Goal: Feedback & Contribution: Leave review/rating

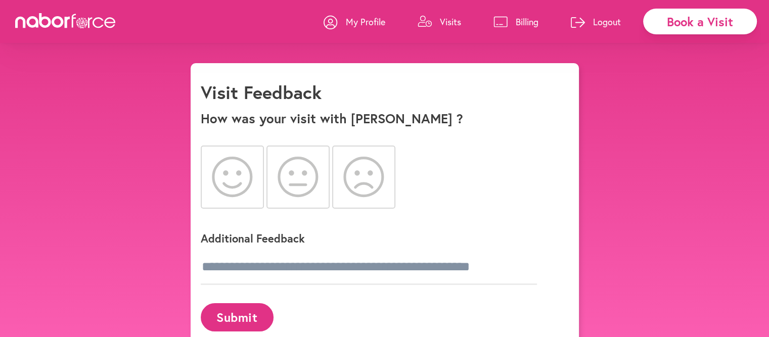
click at [240, 188] on icon at bounding box center [232, 177] width 41 height 40
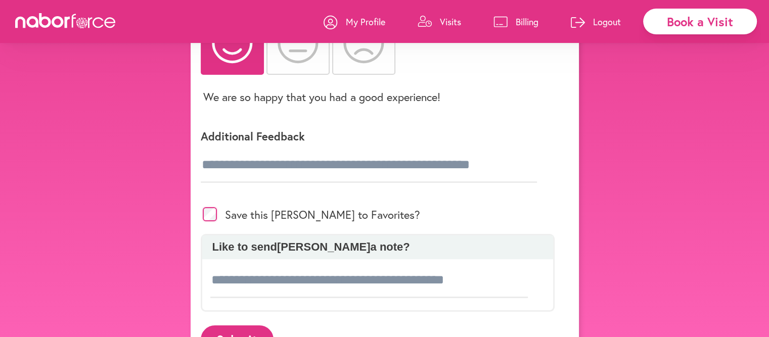
scroll to position [152, 0]
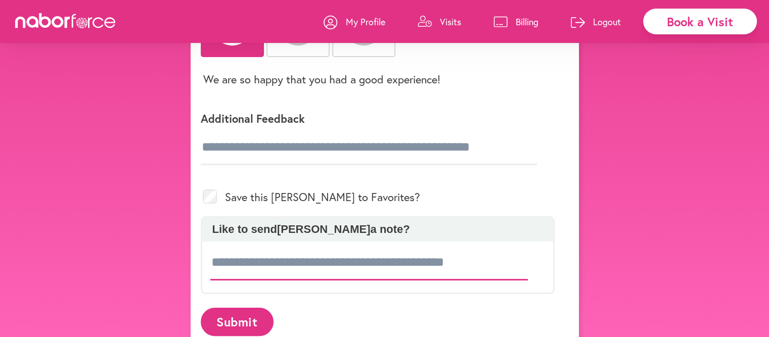
click at [212, 263] on input at bounding box center [369, 262] width 318 height 35
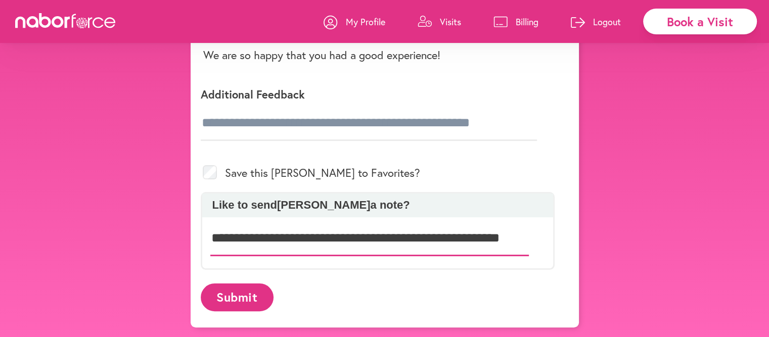
scroll to position [0, 22]
type input "**********"
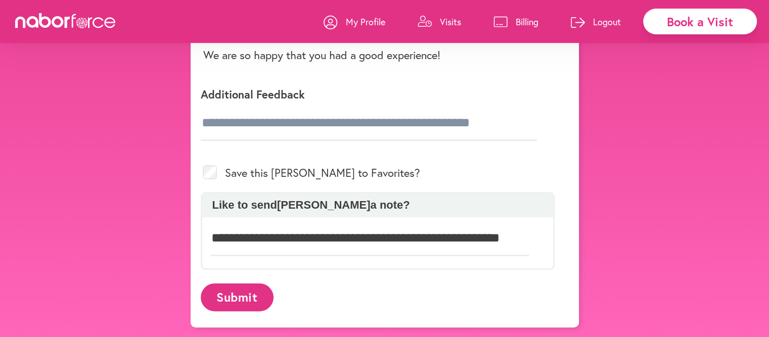
scroll to position [0, 0]
click at [240, 297] on button "Submit" at bounding box center [237, 297] width 73 height 28
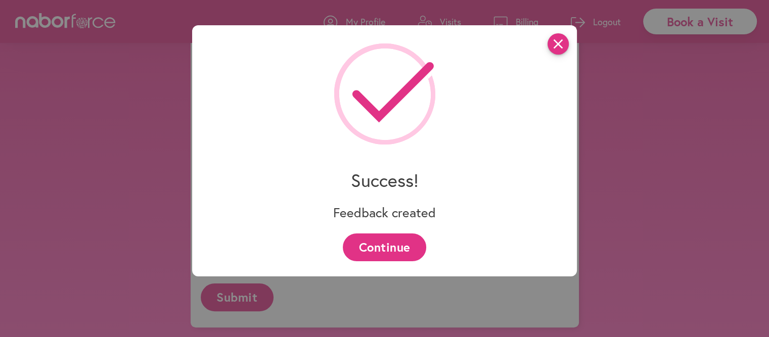
click at [564, 48] on icon "close" at bounding box center [557, 43] width 21 height 21
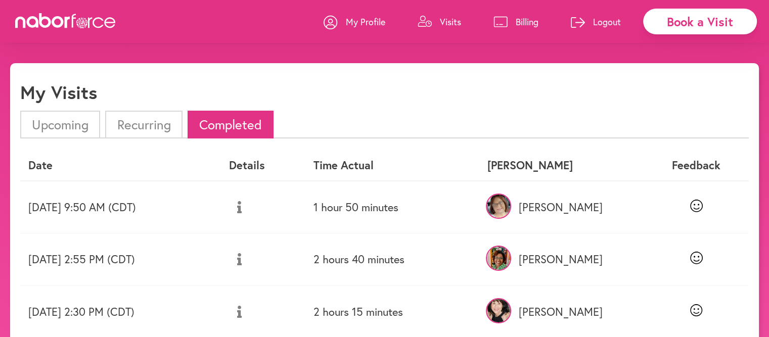
click at [91, 125] on li "Upcoming" at bounding box center [60, 125] width 80 height 28
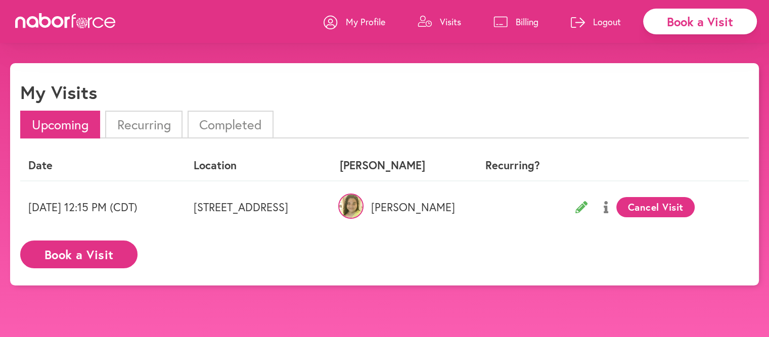
click at [227, 128] on li "Completed" at bounding box center [230, 125] width 86 height 28
